Goal: Information Seeking & Learning: Learn about a topic

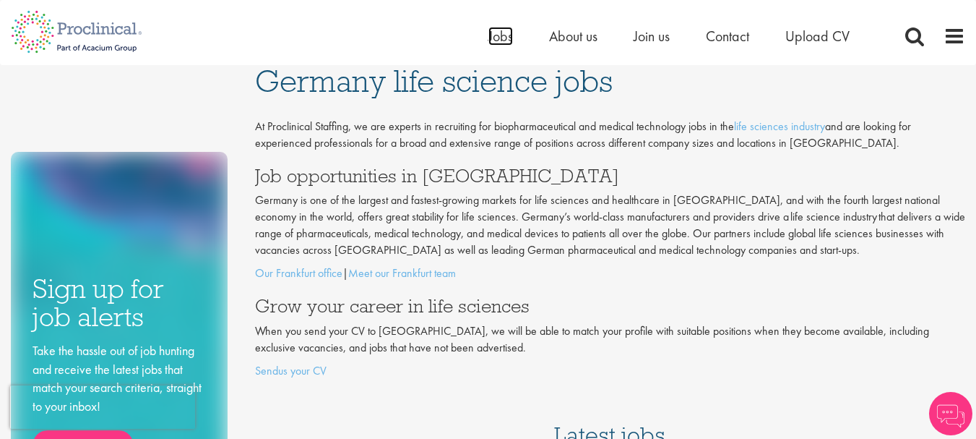
click at [494, 37] on span "Jobs" at bounding box center [501, 36] width 25 height 19
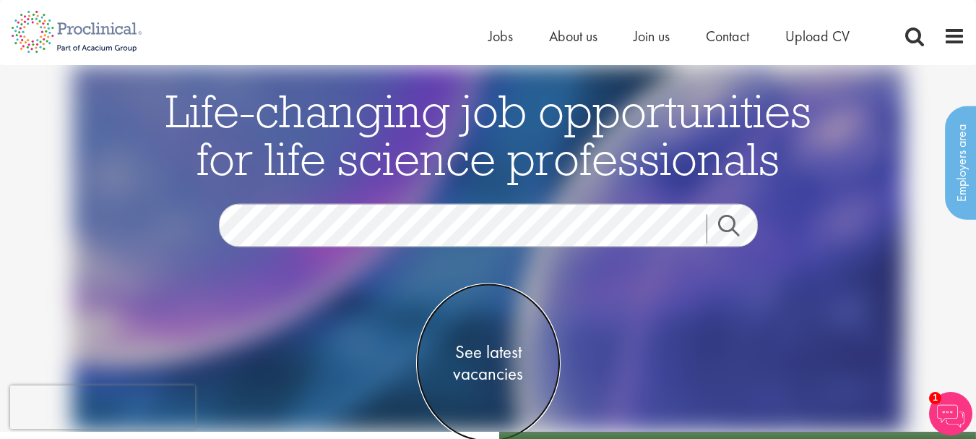
click at [496, 350] on span "See latest vacancies" at bounding box center [488, 361] width 145 height 43
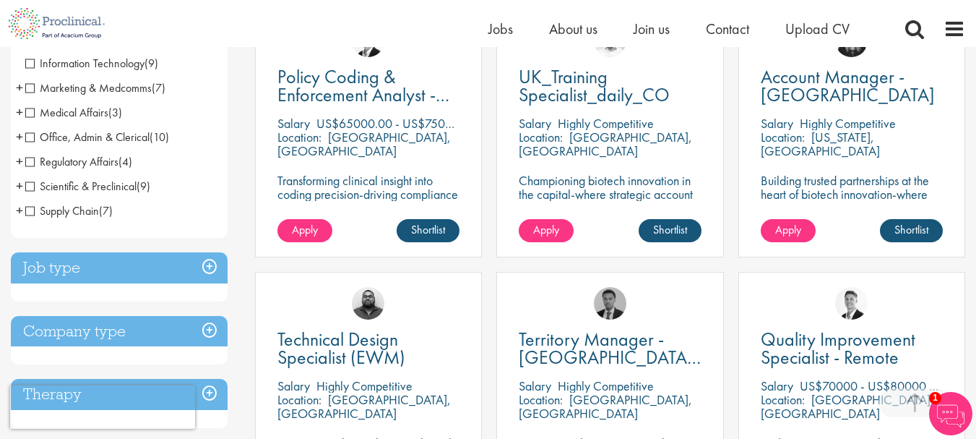
scroll to position [318, 0]
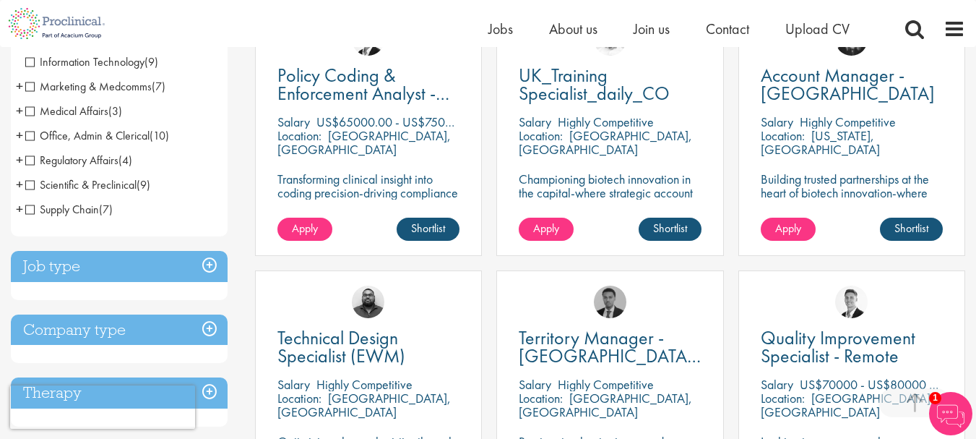
click at [28, 184] on span "Scientific & Preclinical" at bounding box center [80, 184] width 111 height 15
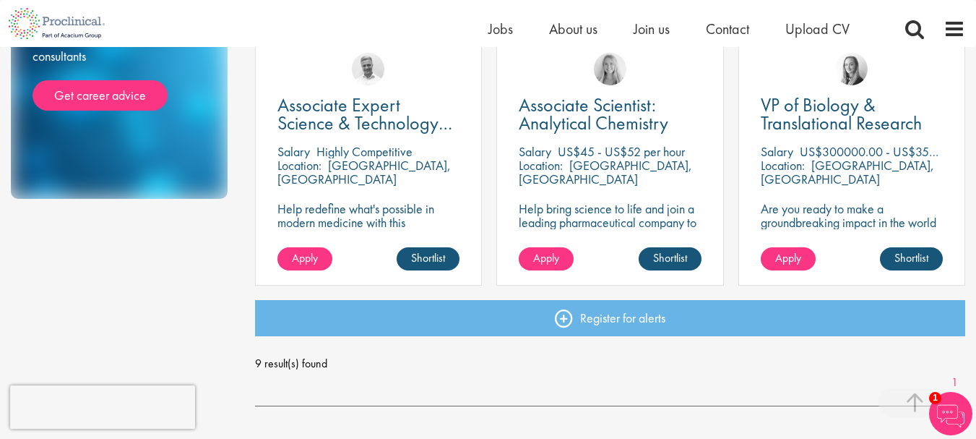
scroll to position [809, 0]
